Goal: Navigation & Orientation: Find specific page/section

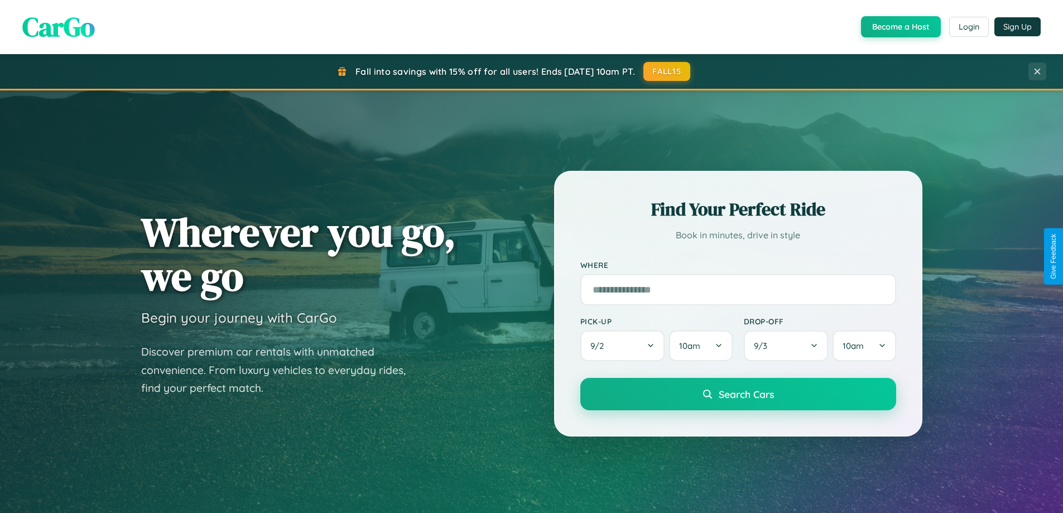
scroll to position [481, 0]
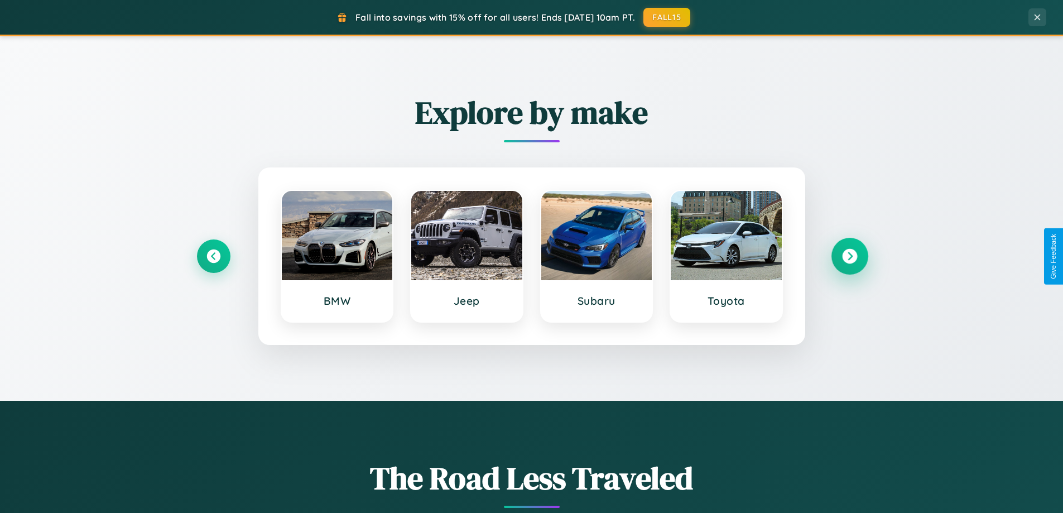
click at [849, 256] on icon at bounding box center [849, 256] width 15 height 15
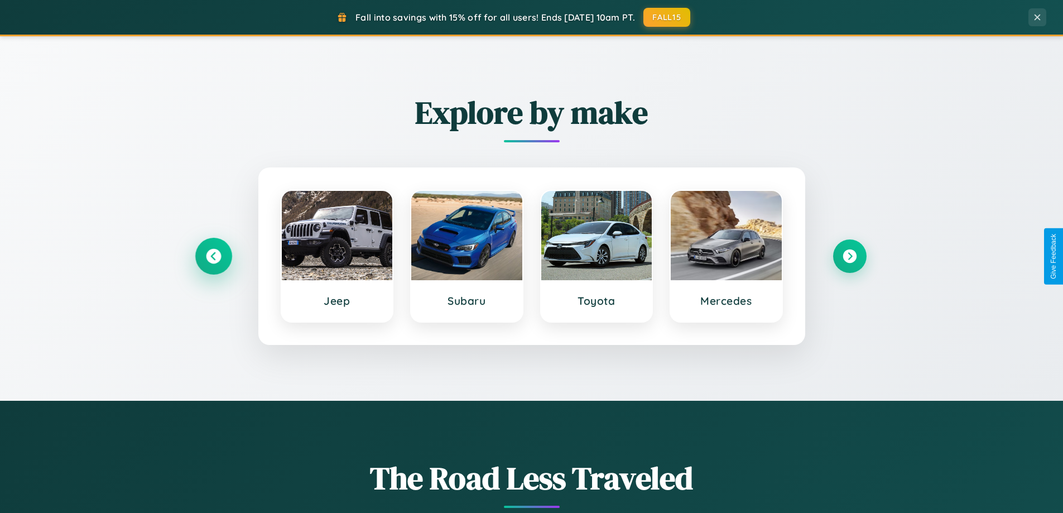
click at [213, 256] on icon at bounding box center [213, 256] width 15 height 15
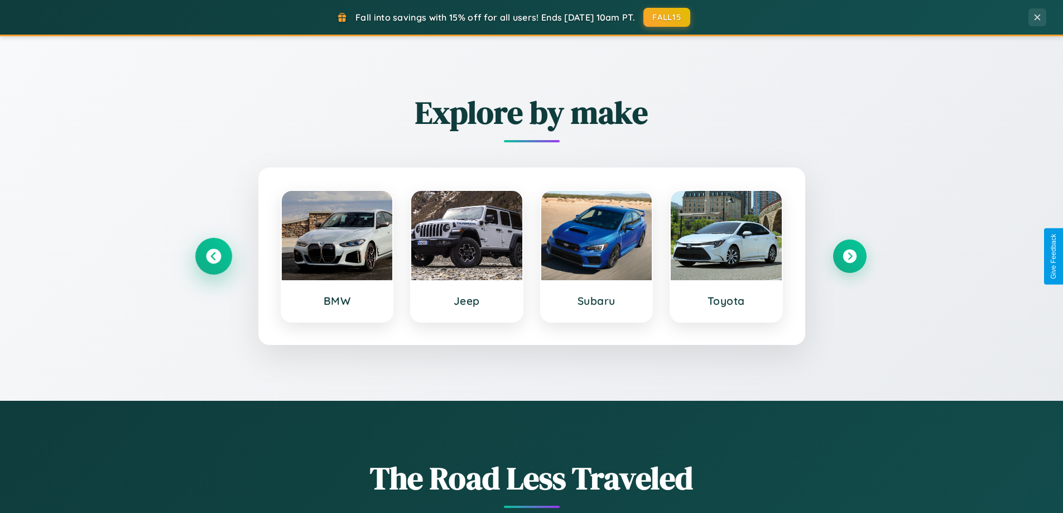
click at [213, 256] on icon at bounding box center [213, 256] width 15 height 15
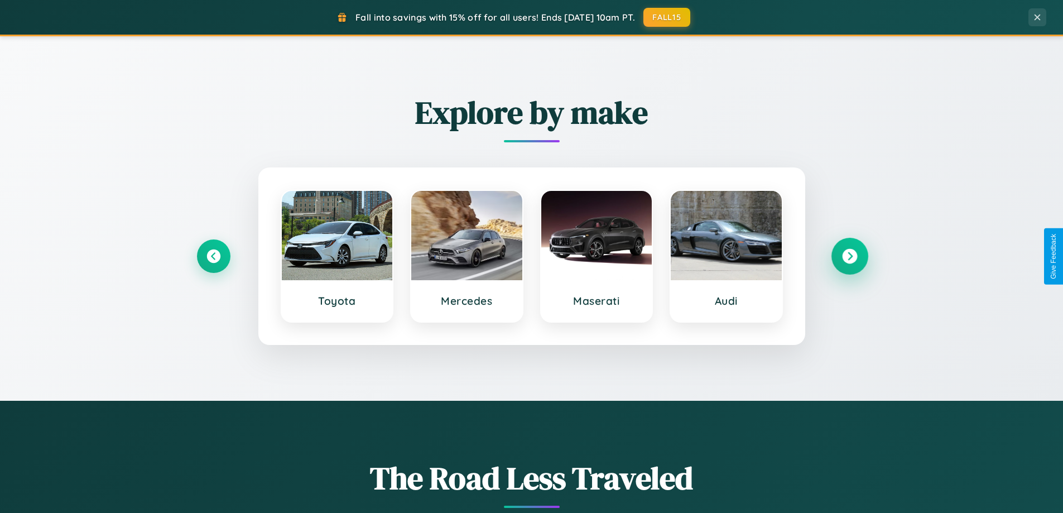
click at [849, 256] on icon at bounding box center [849, 256] width 15 height 15
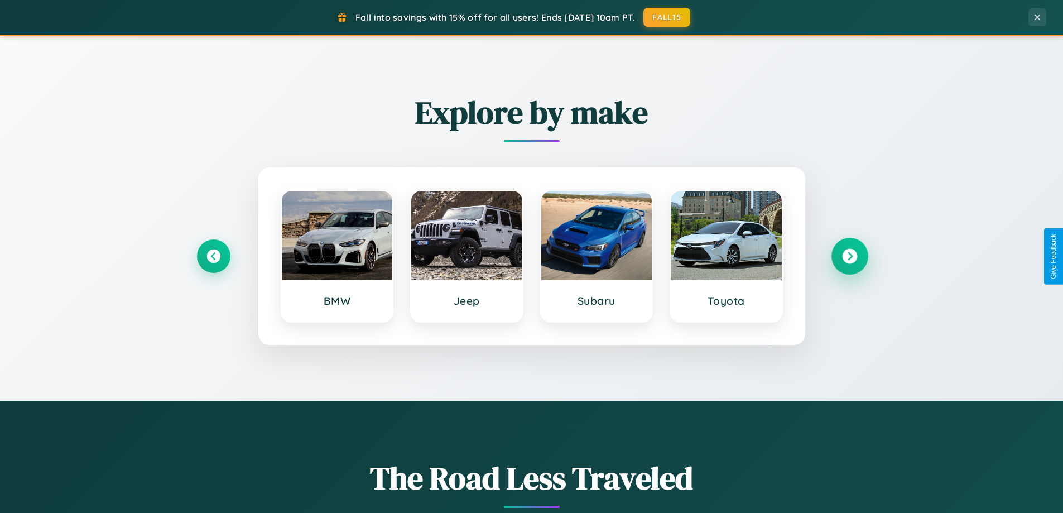
click at [849, 256] on icon at bounding box center [849, 256] width 15 height 15
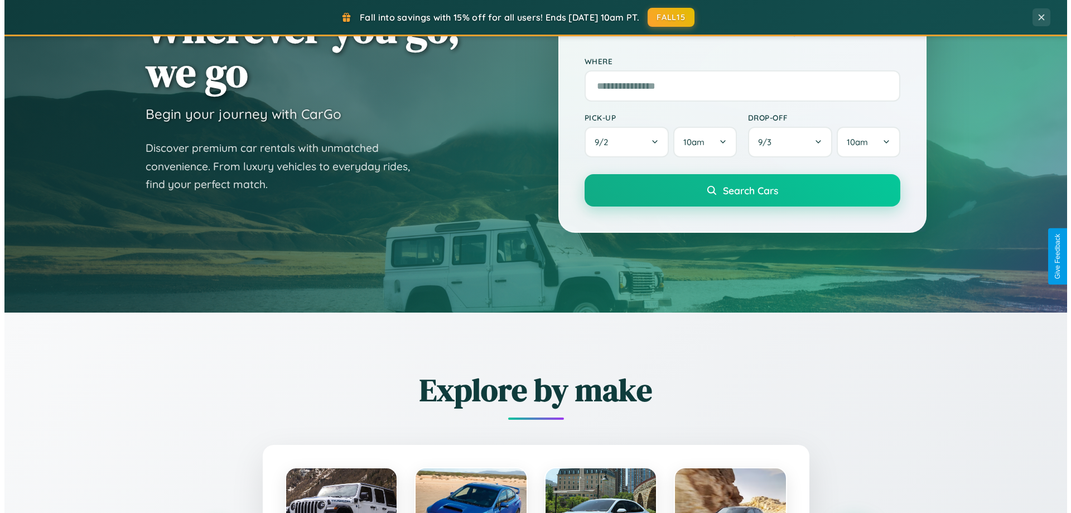
scroll to position [0, 0]
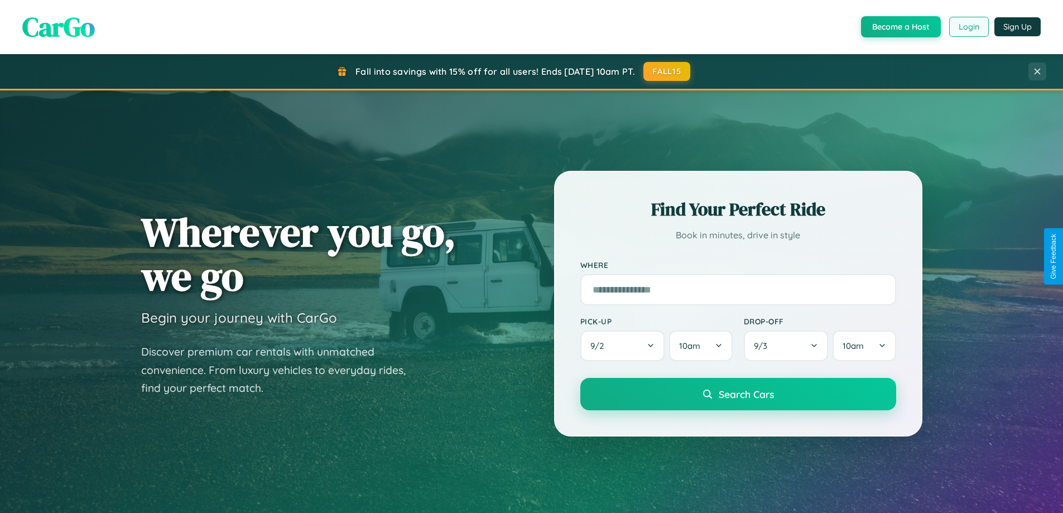
click at [968, 27] on button "Login" at bounding box center [969, 27] width 40 height 20
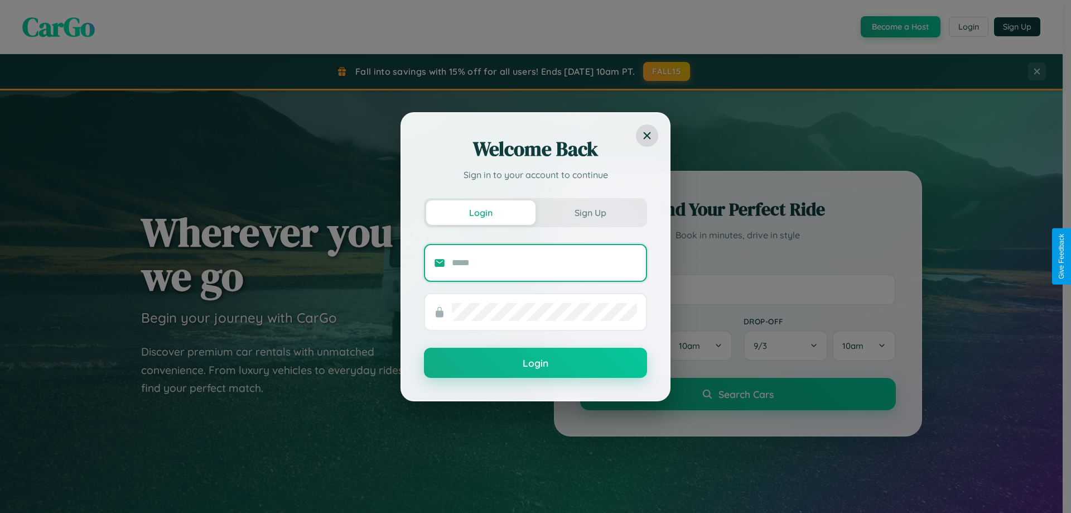
click at [544, 262] on input "text" at bounding box center [544, 263] width 185 height 18
type input "**********"
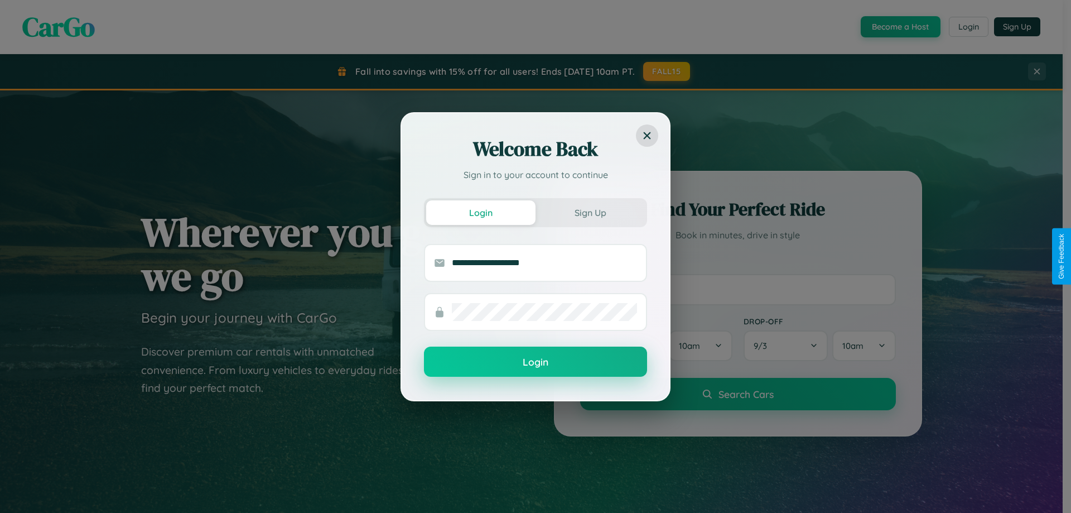
click at [535, 362] on button "Login" at bounding box center [535, 361] width 223 height 30
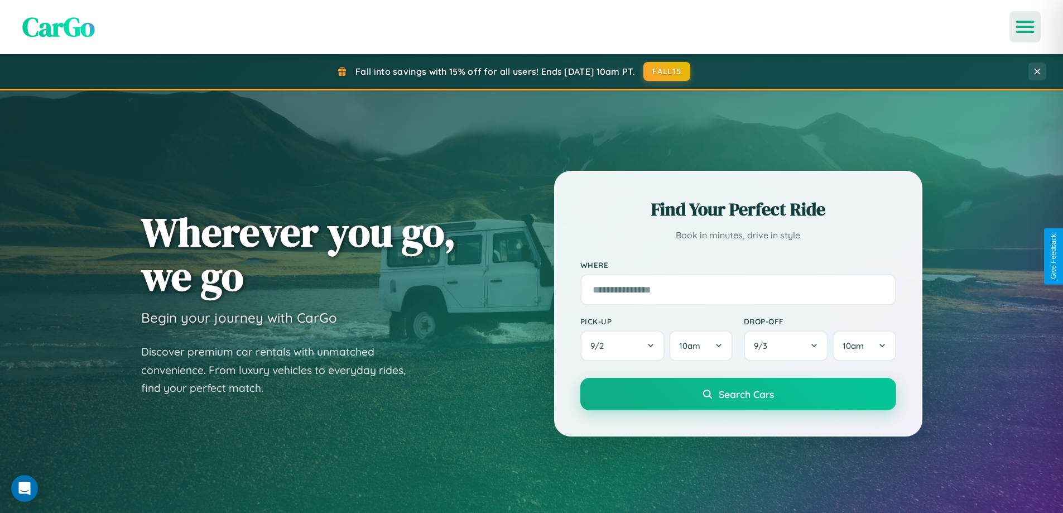
click at [1025, 27] on icon "Open menu" at bounding box center [1025, 27] width 16 height 10
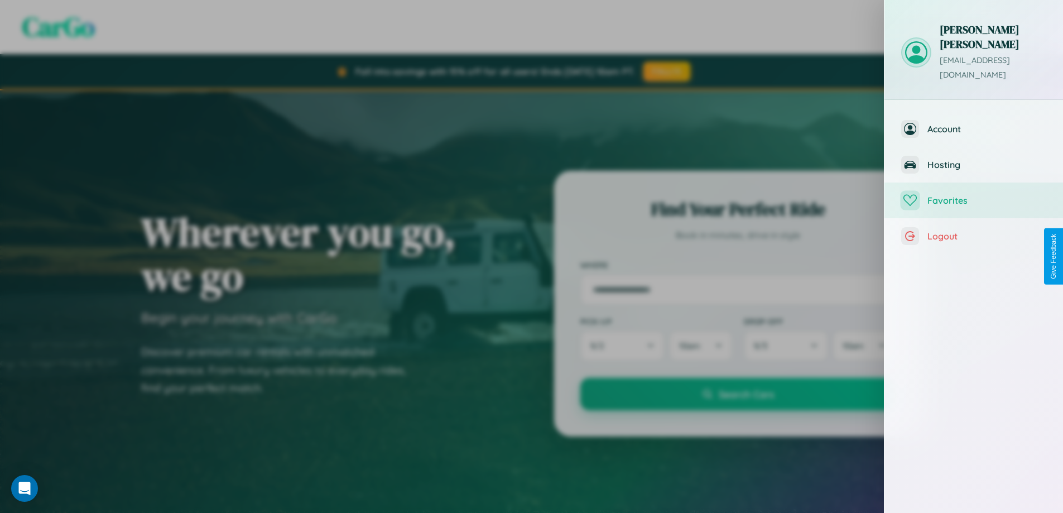
click at [973, 195] on span "Favorites" at bounding box center [986, 200] width 119 height 11
